Goal: Information Seeking & Learning: Learn about a topic

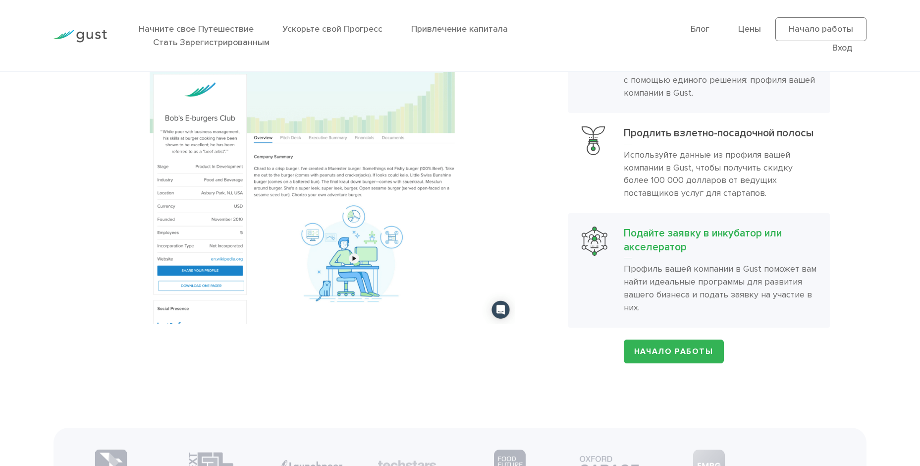
scroll to position [1285, 0]
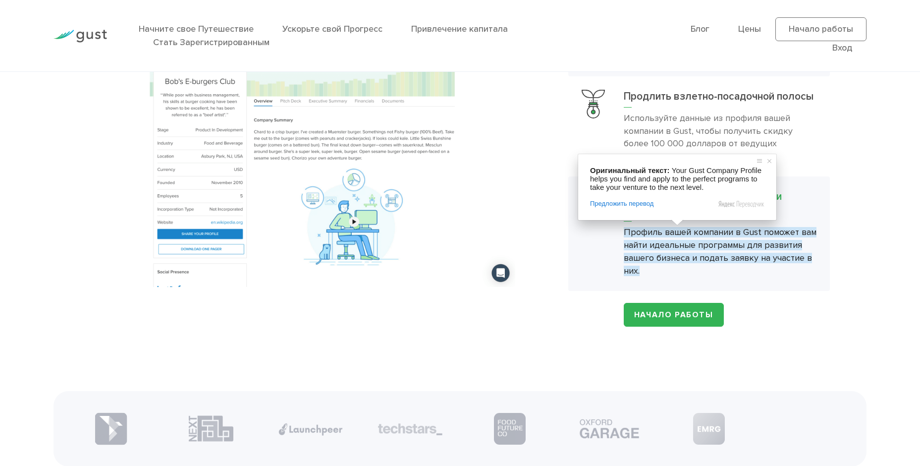
click at [675, 233] on ya-tr-span "Профиль вашей компании в Gust поможет вам найти идеальные программы для развити…" at bounding box center [720, 251] width 193 height 49
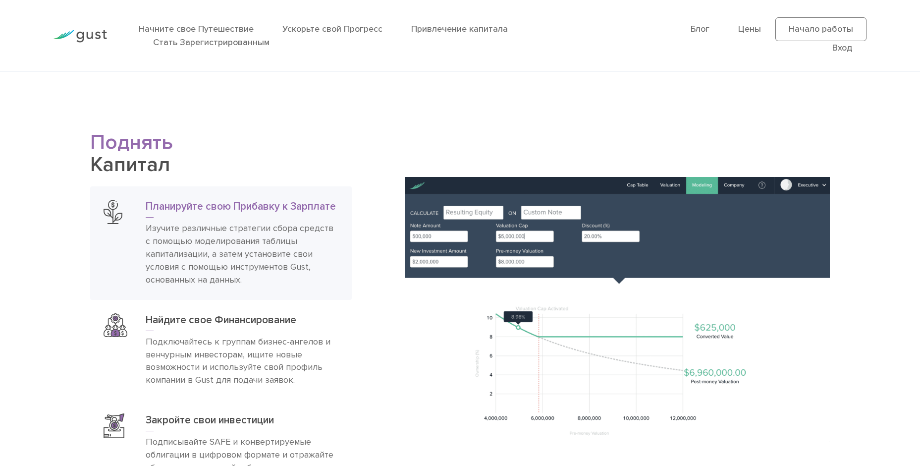
scroll to position [1682, 0]
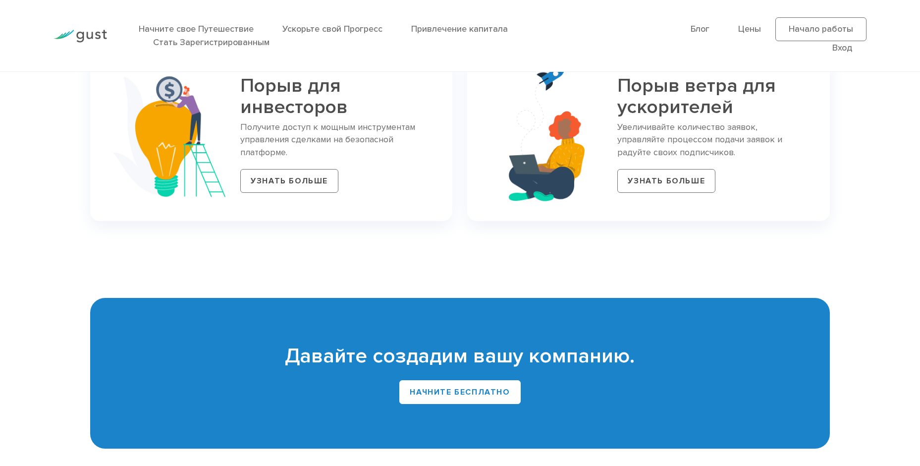
scroll to position [4755, 0]
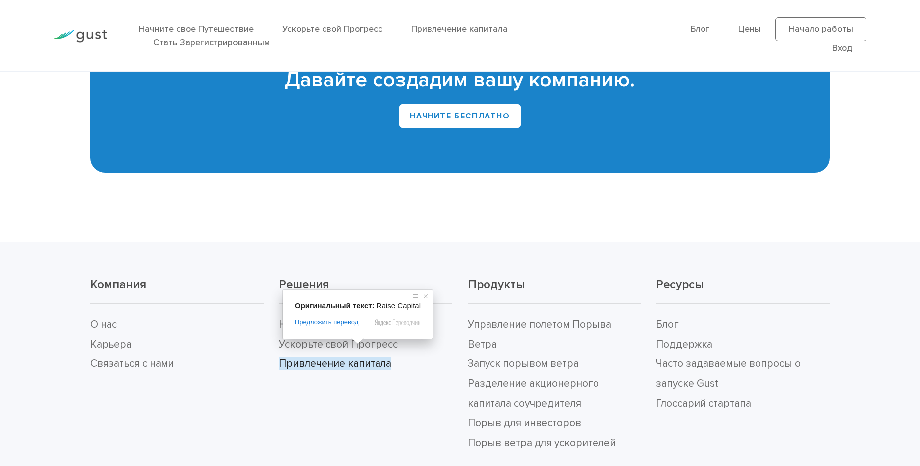
click at [338, 357] on ya-tr-span "Привлечение капитала" at bounding box center [335, 363] width 113 height 12
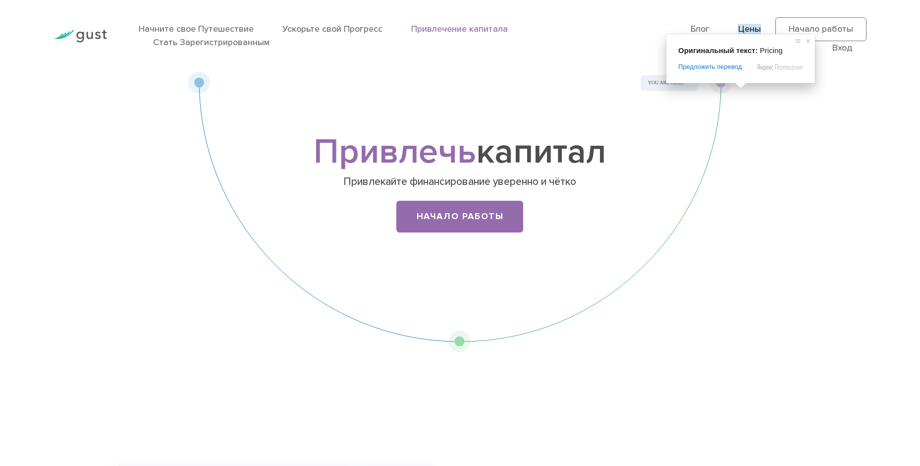
click at [750, 25] on ya-tr-span "Цены" at bounding box center [749, 29] width 23 height 10
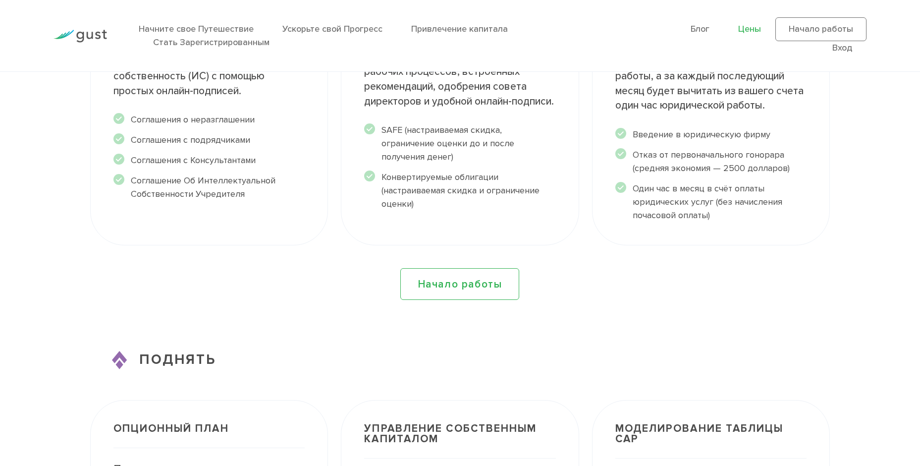
scroll to position [1586, 0]
